Goal: Information Seeking & Learning: Understand process/instructions

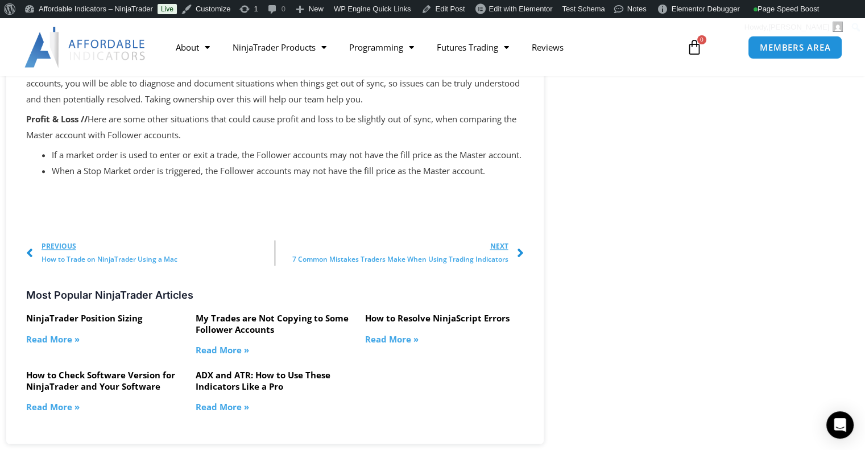
scroll to position [1023, 0]
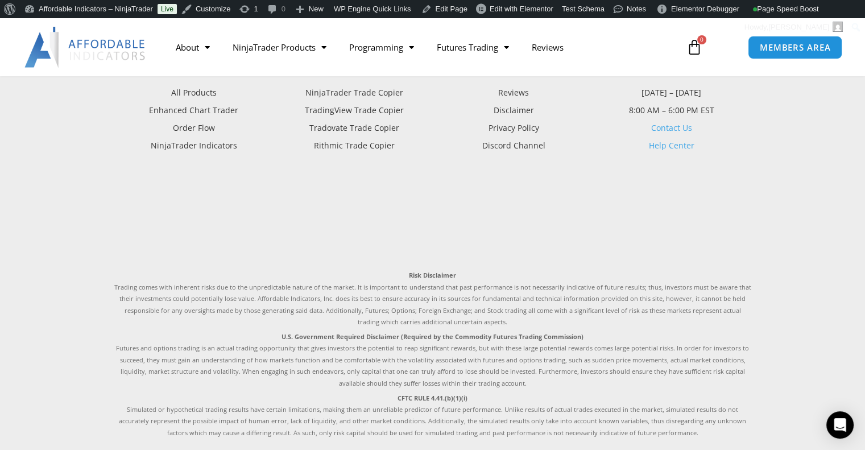
scroll to position [3221, 0]
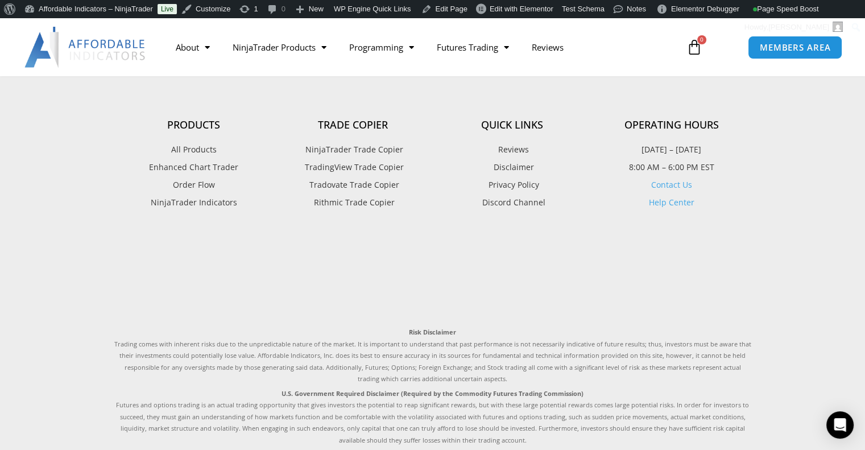
click at [673, 202] on link "Help Center" at bounding box center [671, 202] width 45 height 11
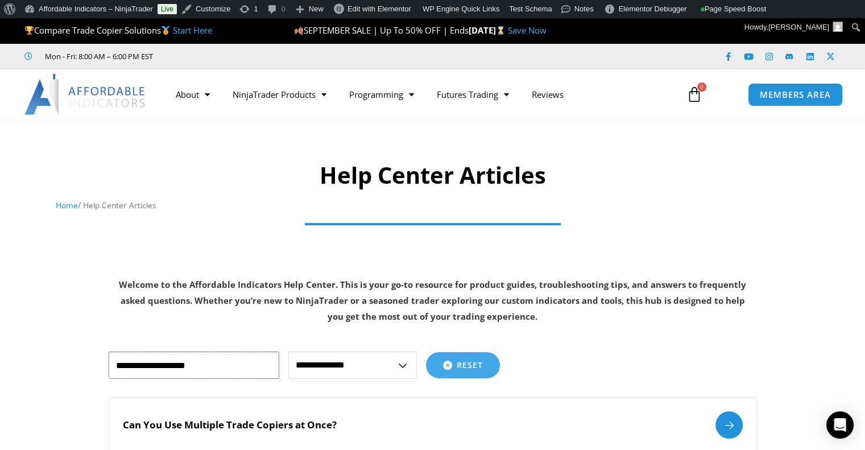
click at [204, 364] on input "text" at bounding box center [194, 364] width 171 height 27
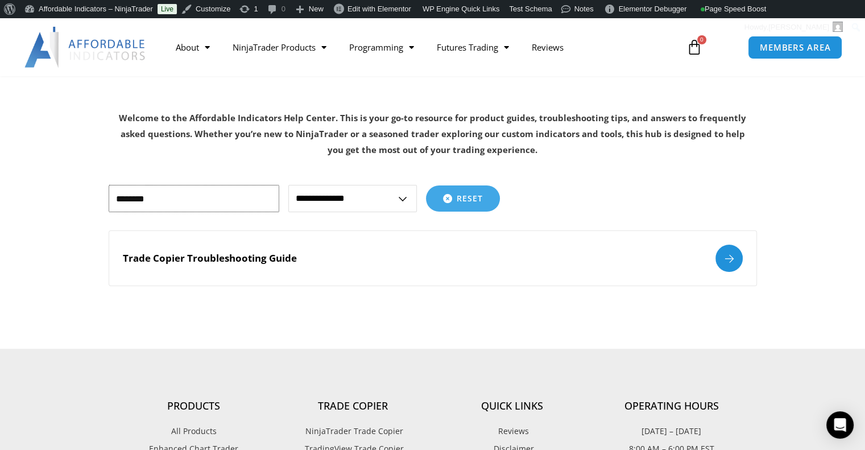
scroll to position [171, 0]
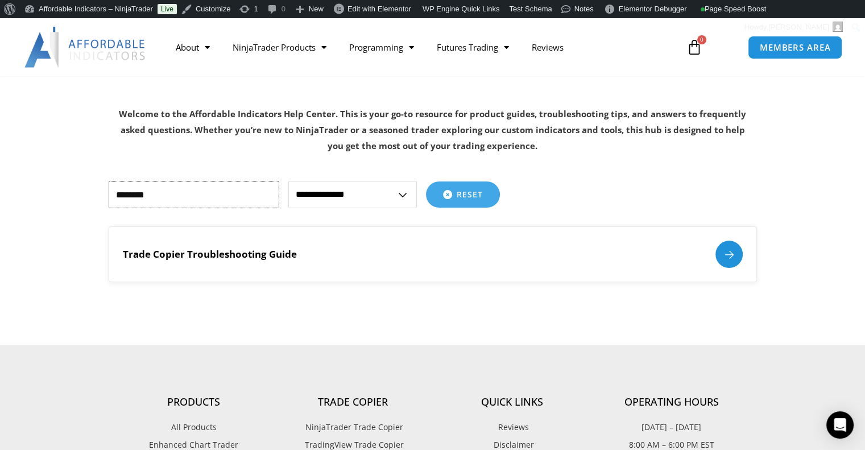
type input "********"
click at [722, 252] on div at bounding box center [728, 253] width 27 height 27
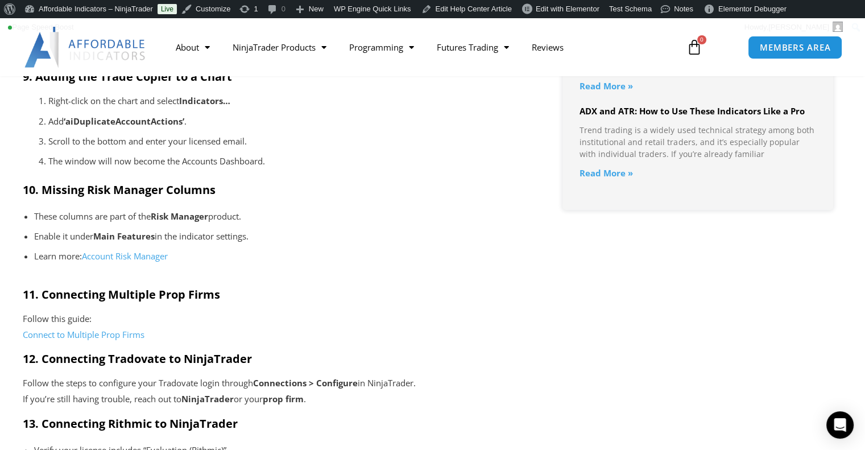
scroll to position [1364, 0]
